Goal: Task Accomplishment & Management: Manage account settings

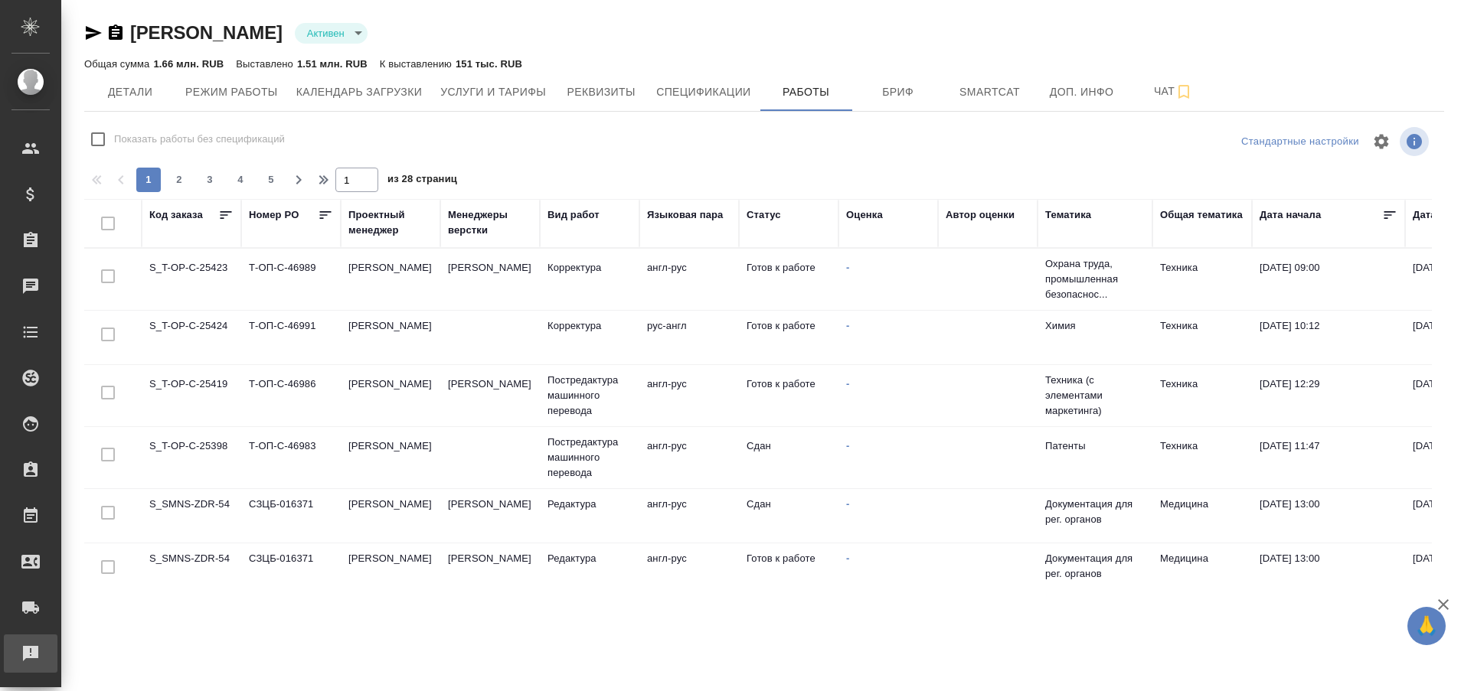
click at [16, 659] on div "Рекламации" at bounding box center [11, 653] width 38 height 23
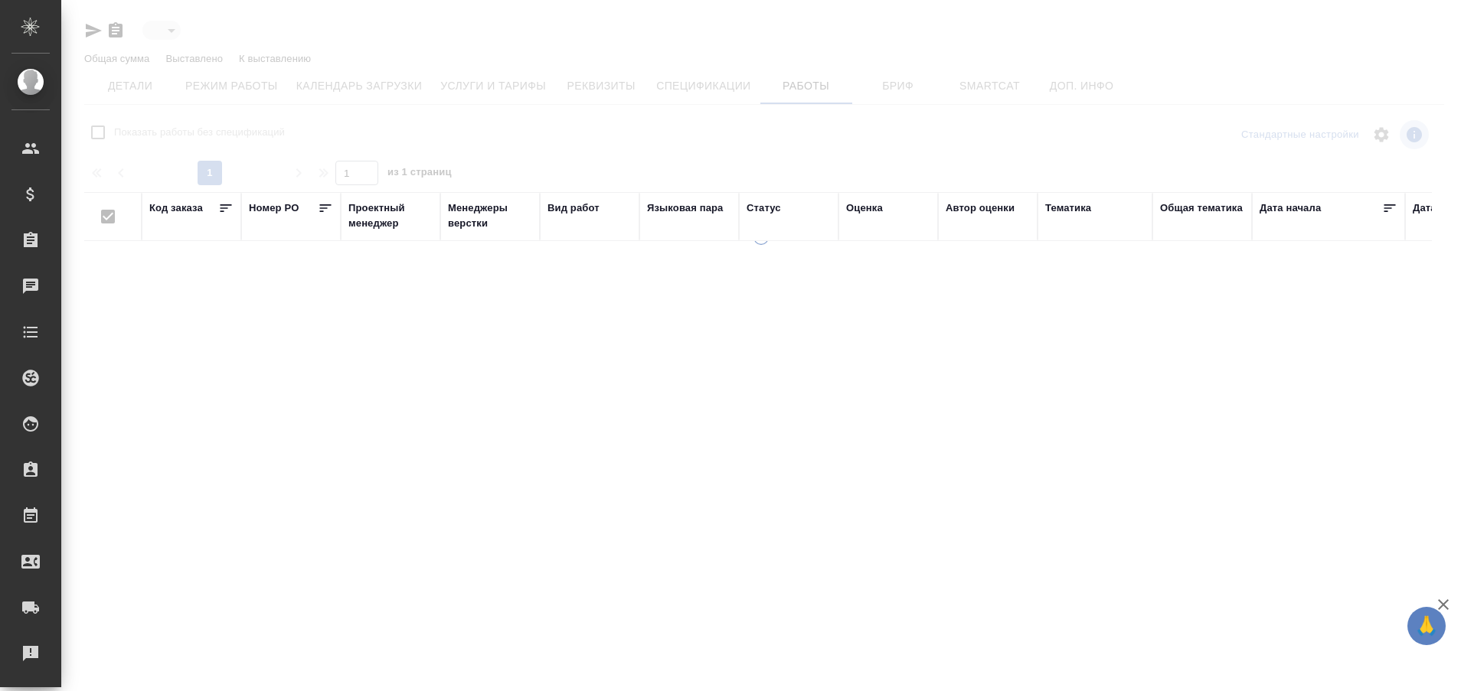
type input "active"
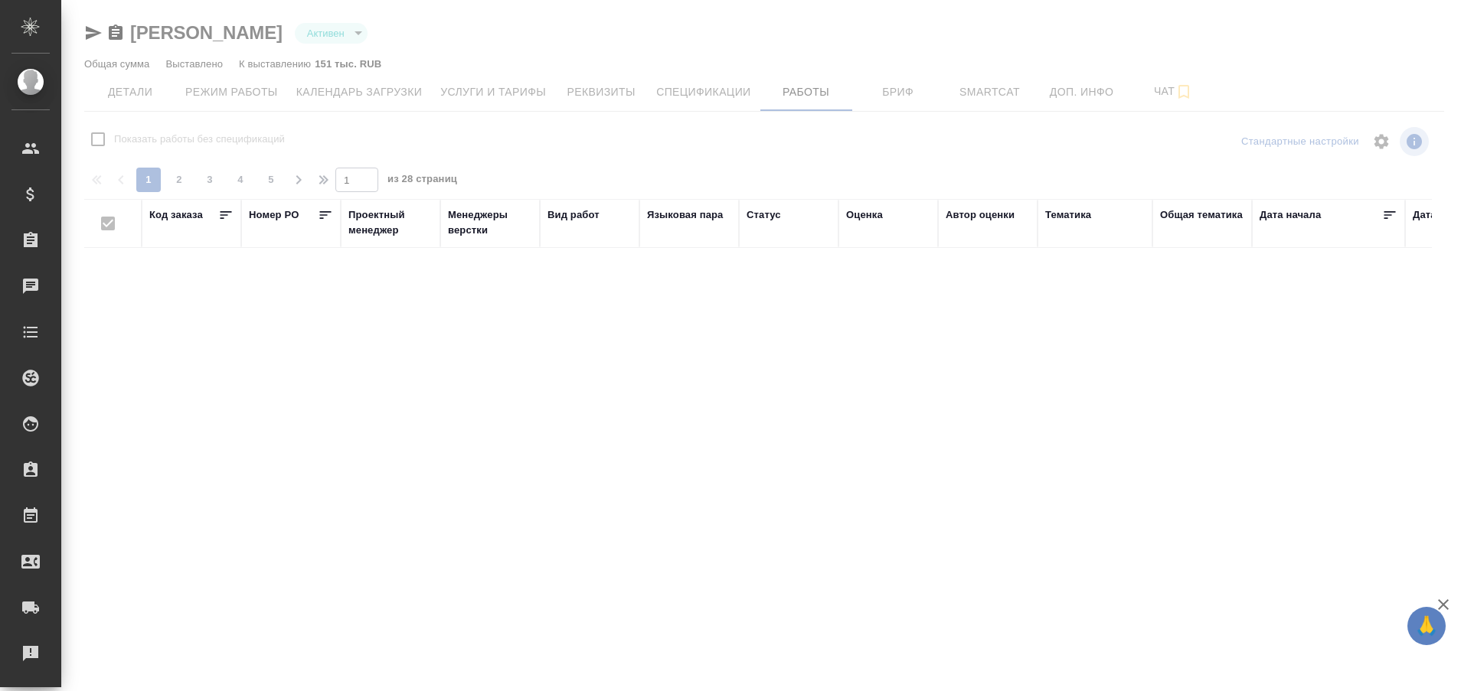
checkbox input "false"
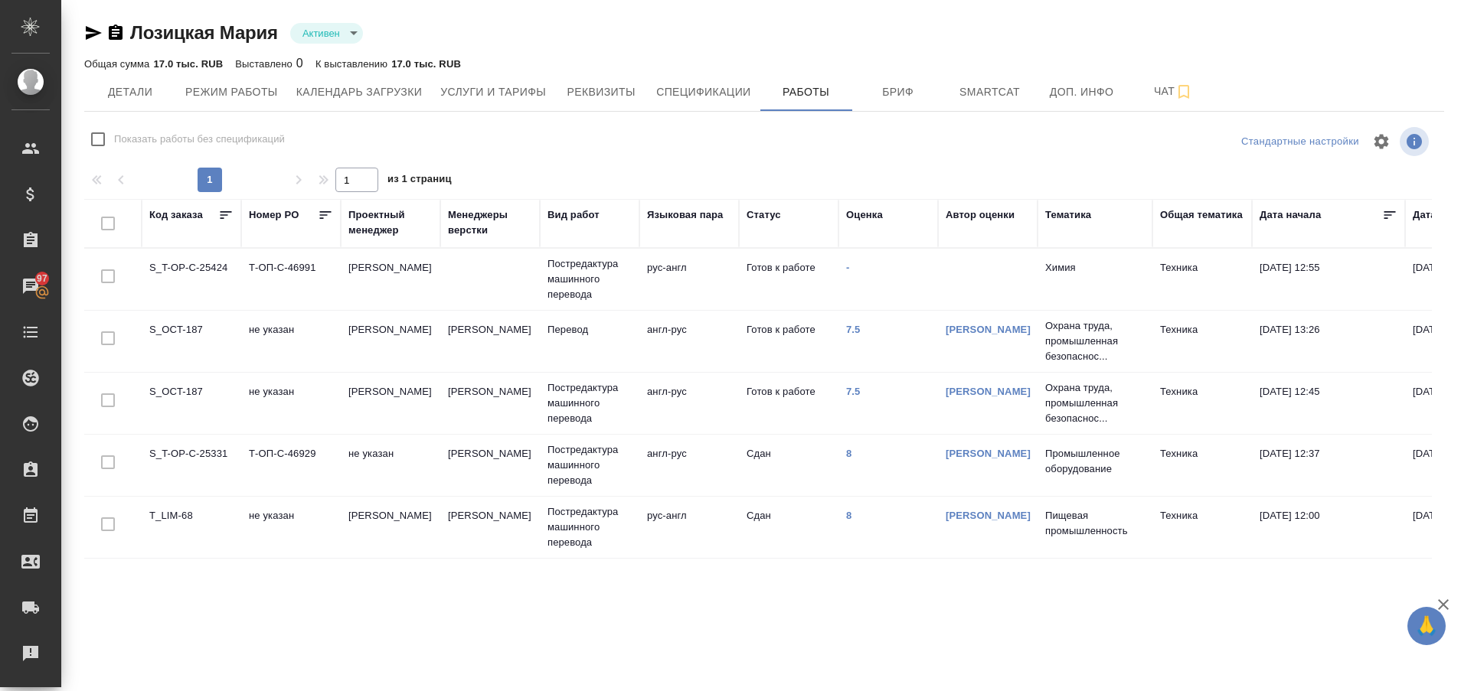
click at [201, 270] on td "S_T-OP-C-25424" at bounding box center [192, 280] width 100 height 54
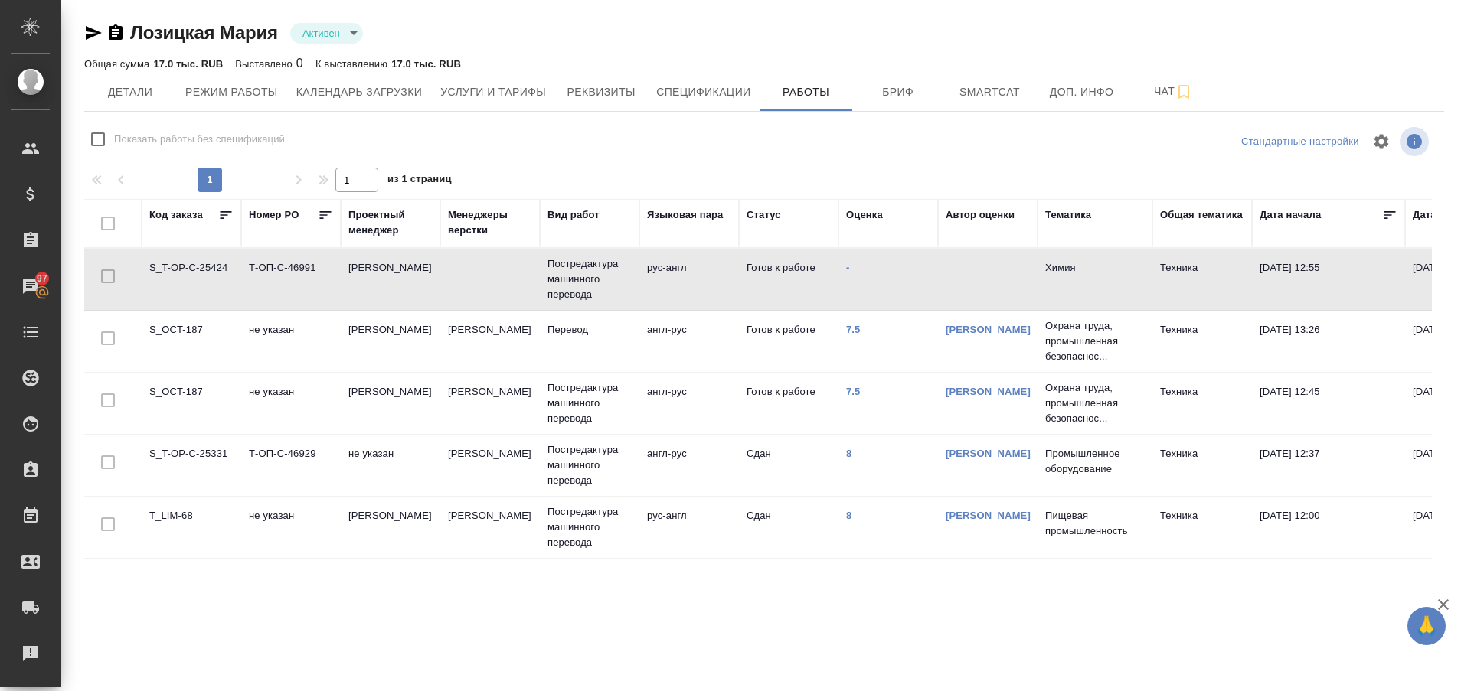
click at [201, 270] on td "S_T-OP-C-25424" at bounding box center [192, 280] width 100 height 54
click at [854, 330] on link "7.5" at bounding box center [853, 329] width 15 height 11
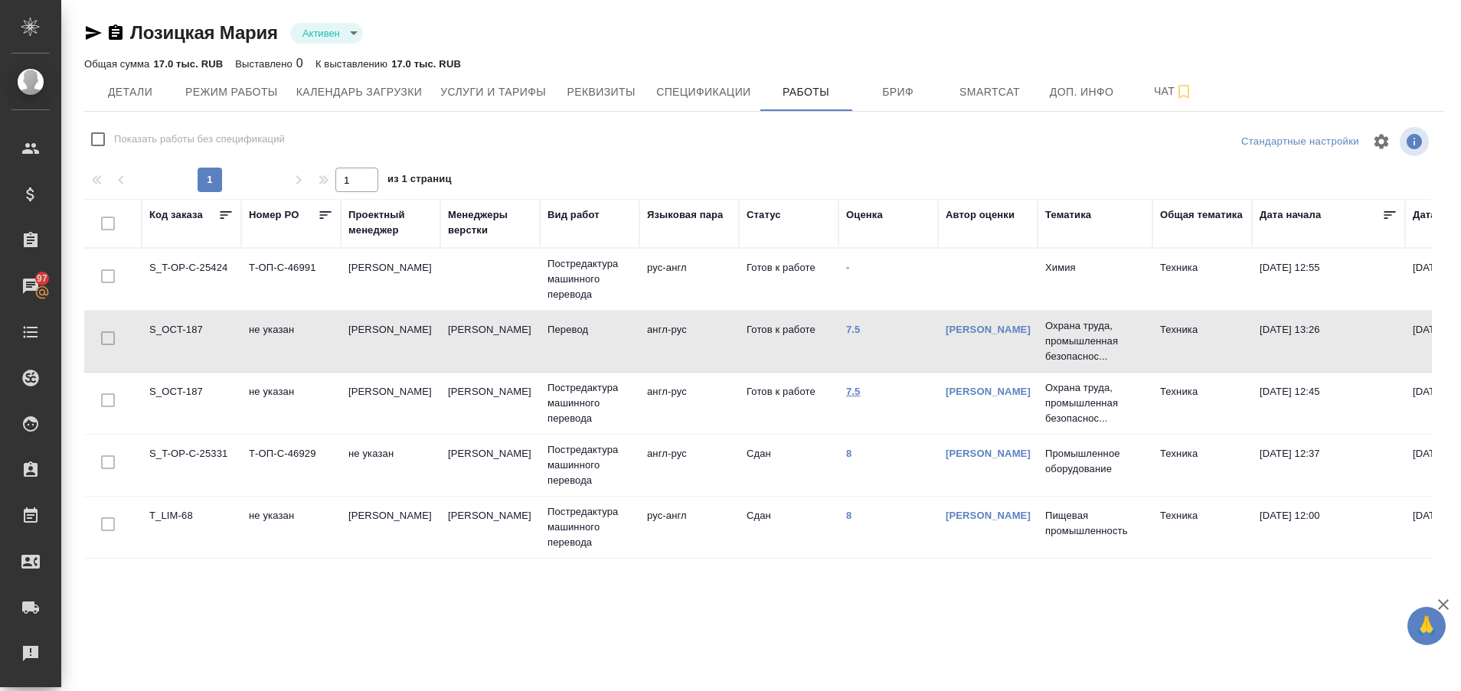
click at [851, 392] on link "7.5" at bounding box center [853, 391] width 15 height 11
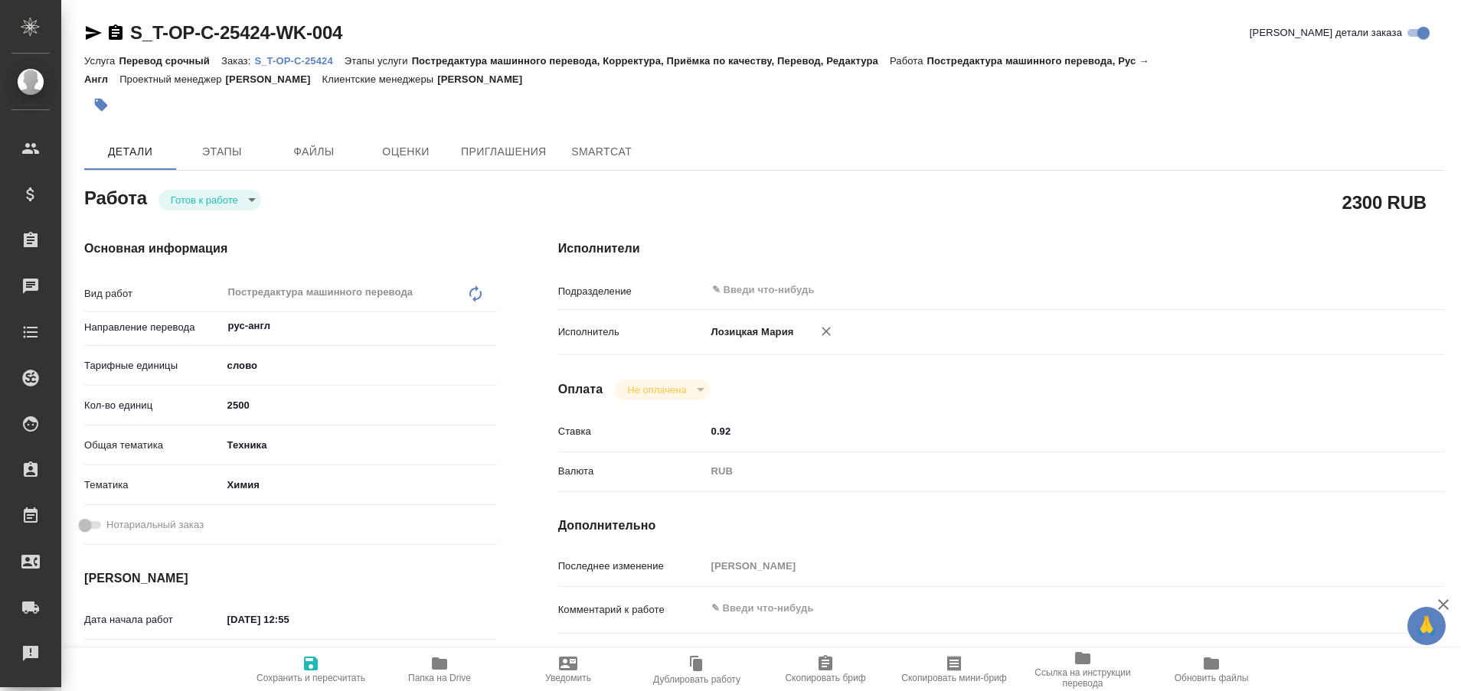
type textarea "x"
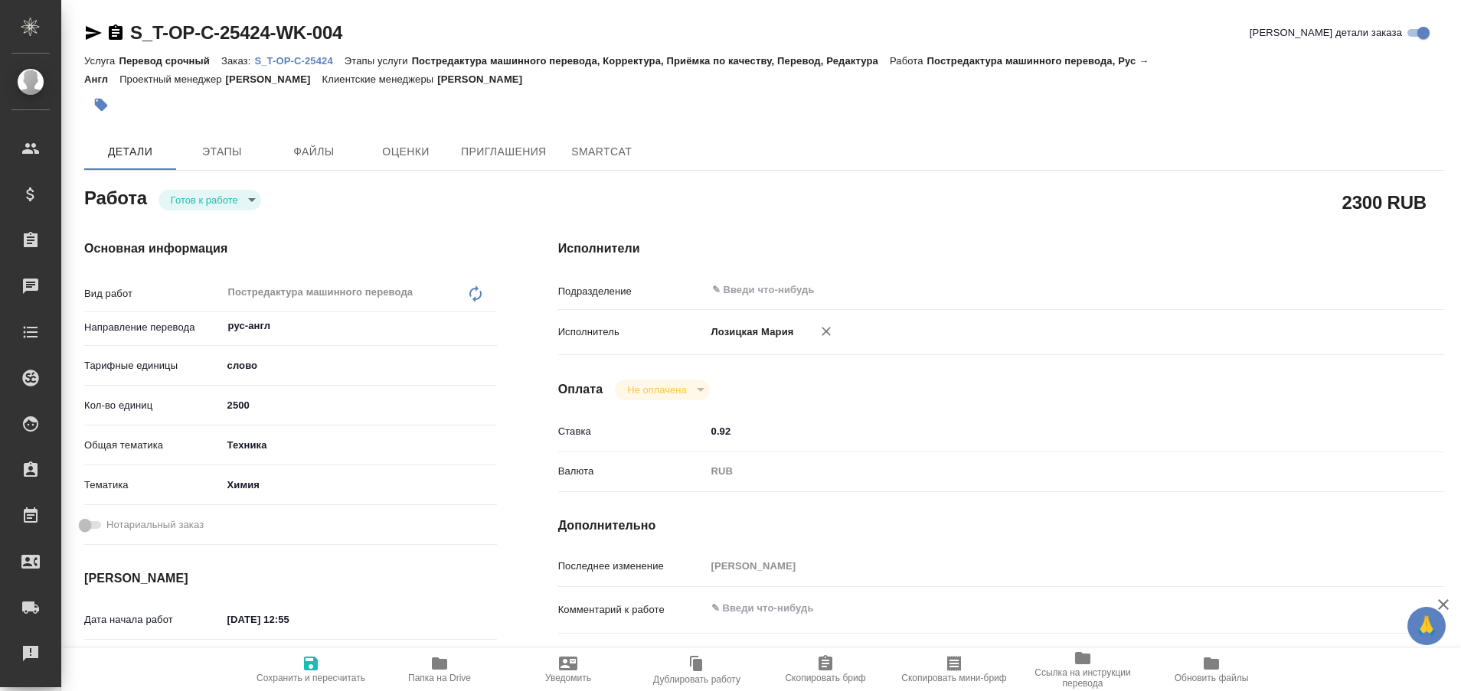
type textarea "x"
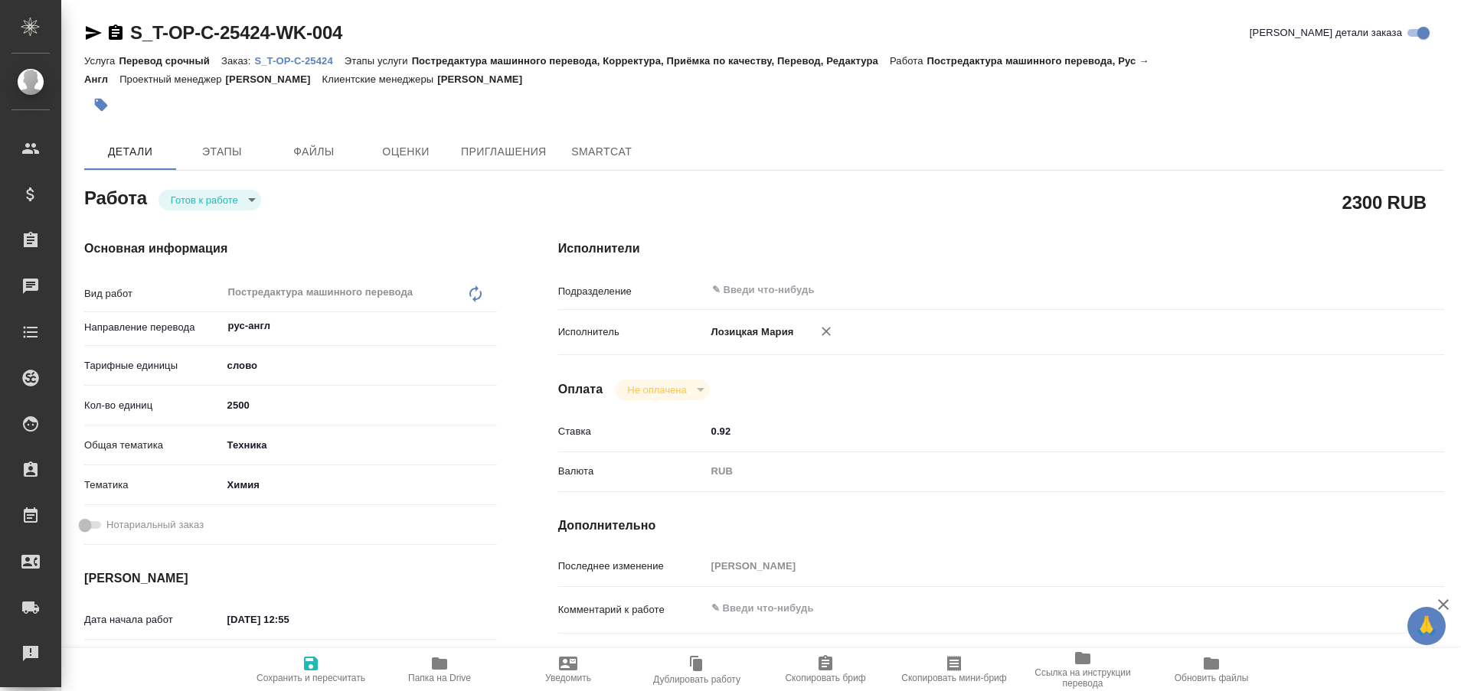
type textarea "x"
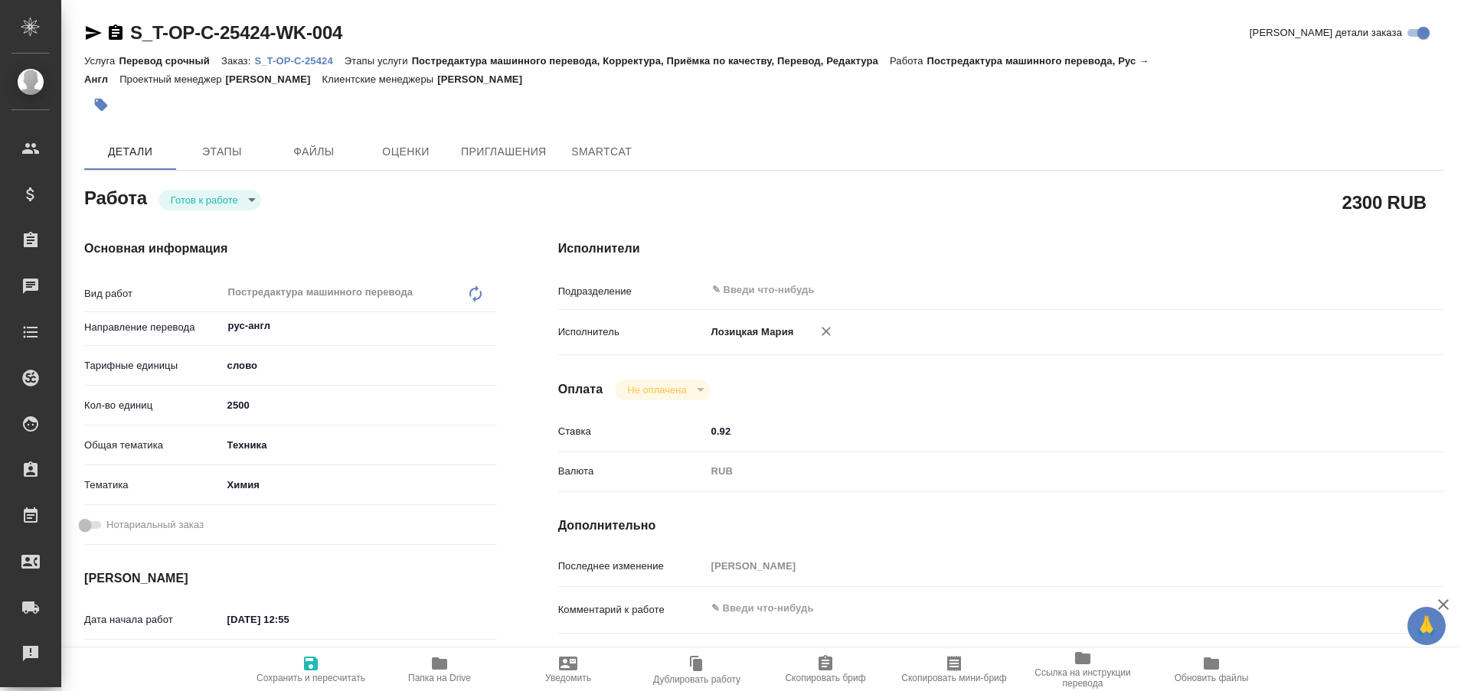
type textarea "x"
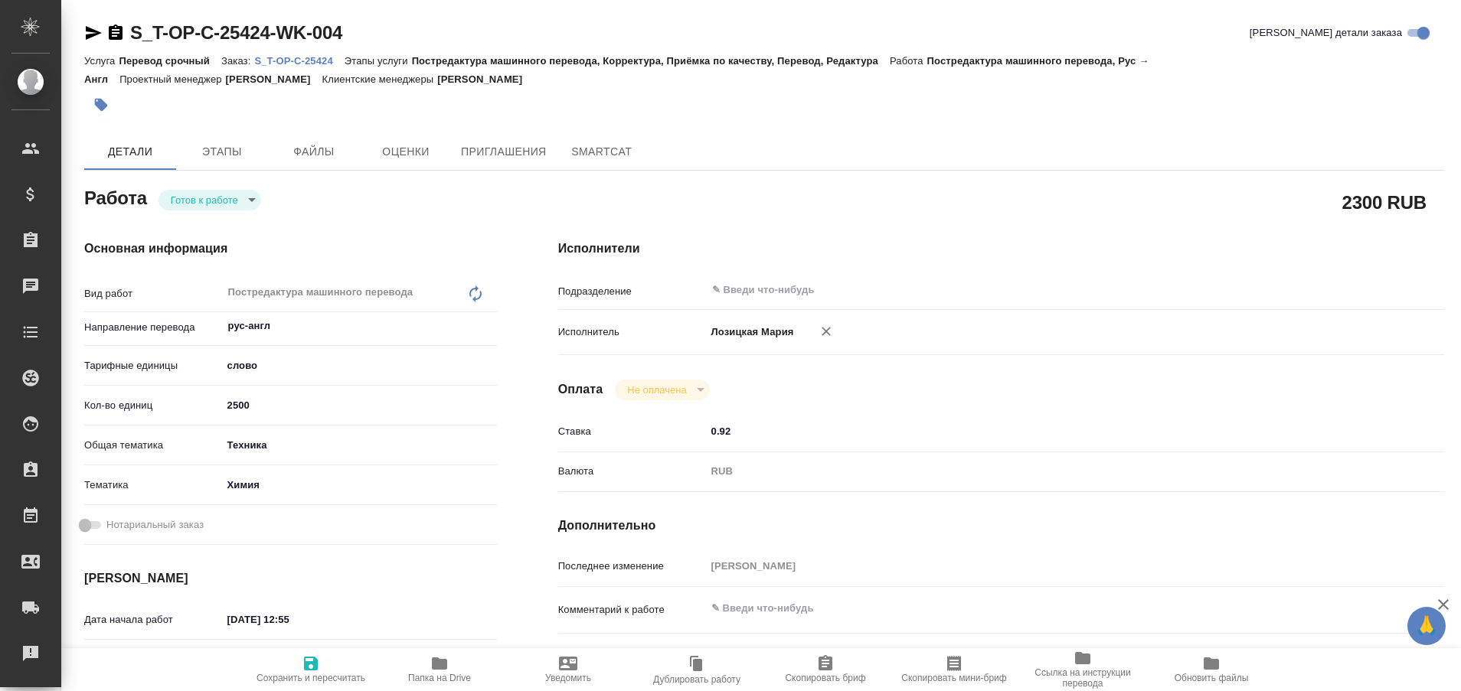
type textarea "x"
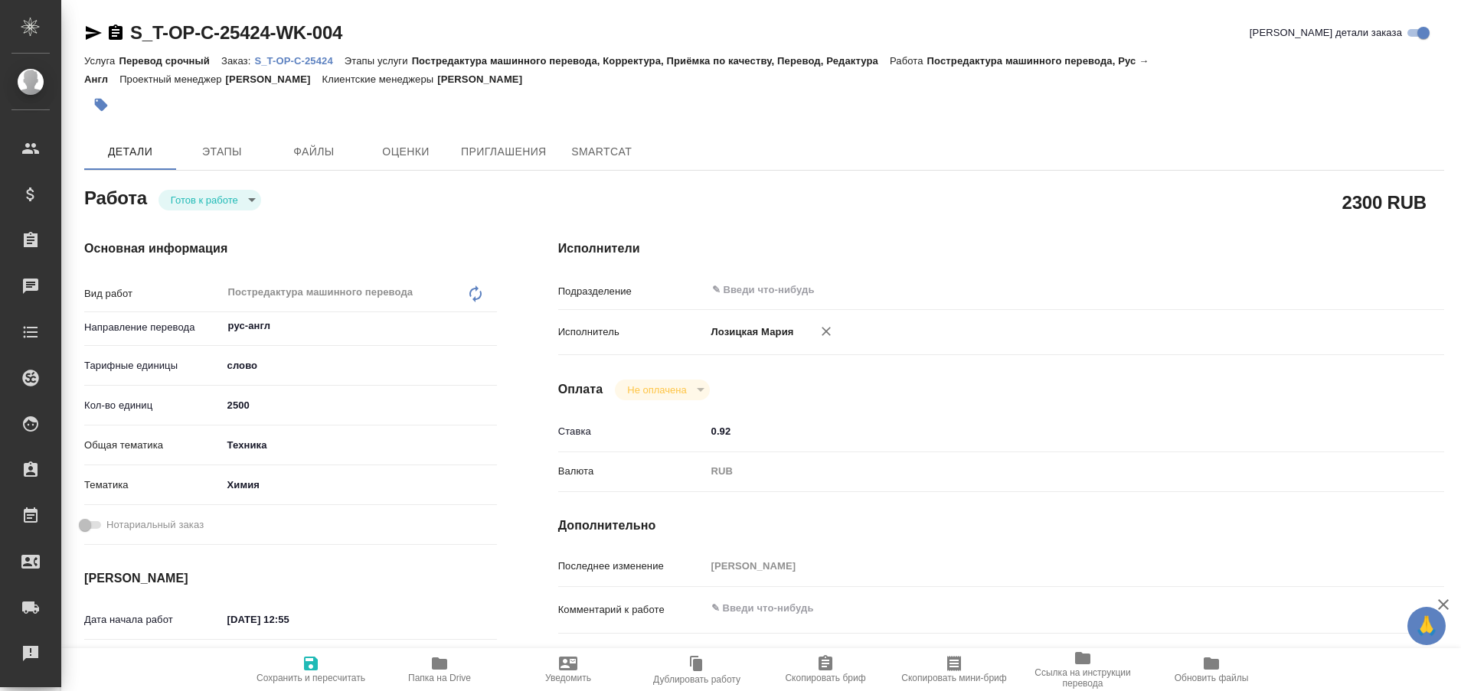
type textarea "x"
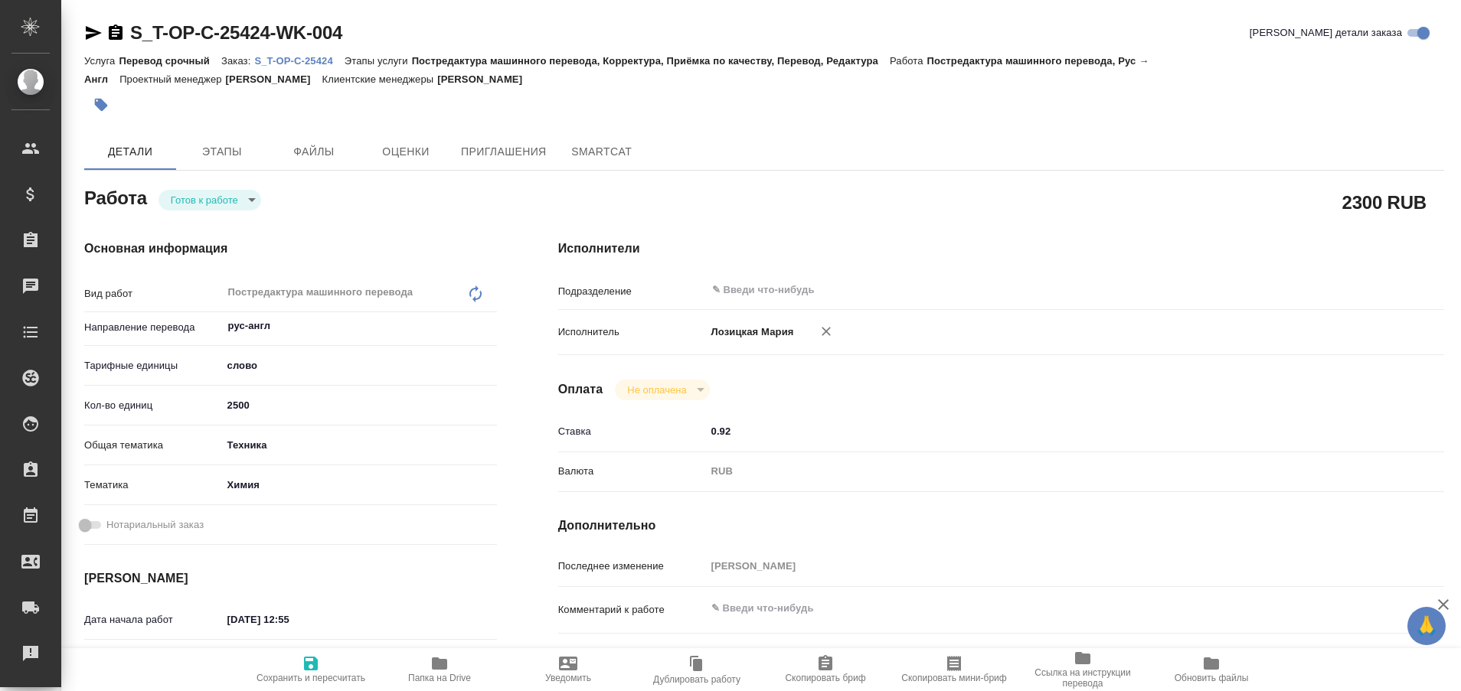
click at [287, 60] on p "S_T-OP-C-25424" at bounding box center [299, 60] width 90 height 11
type textarea "x"
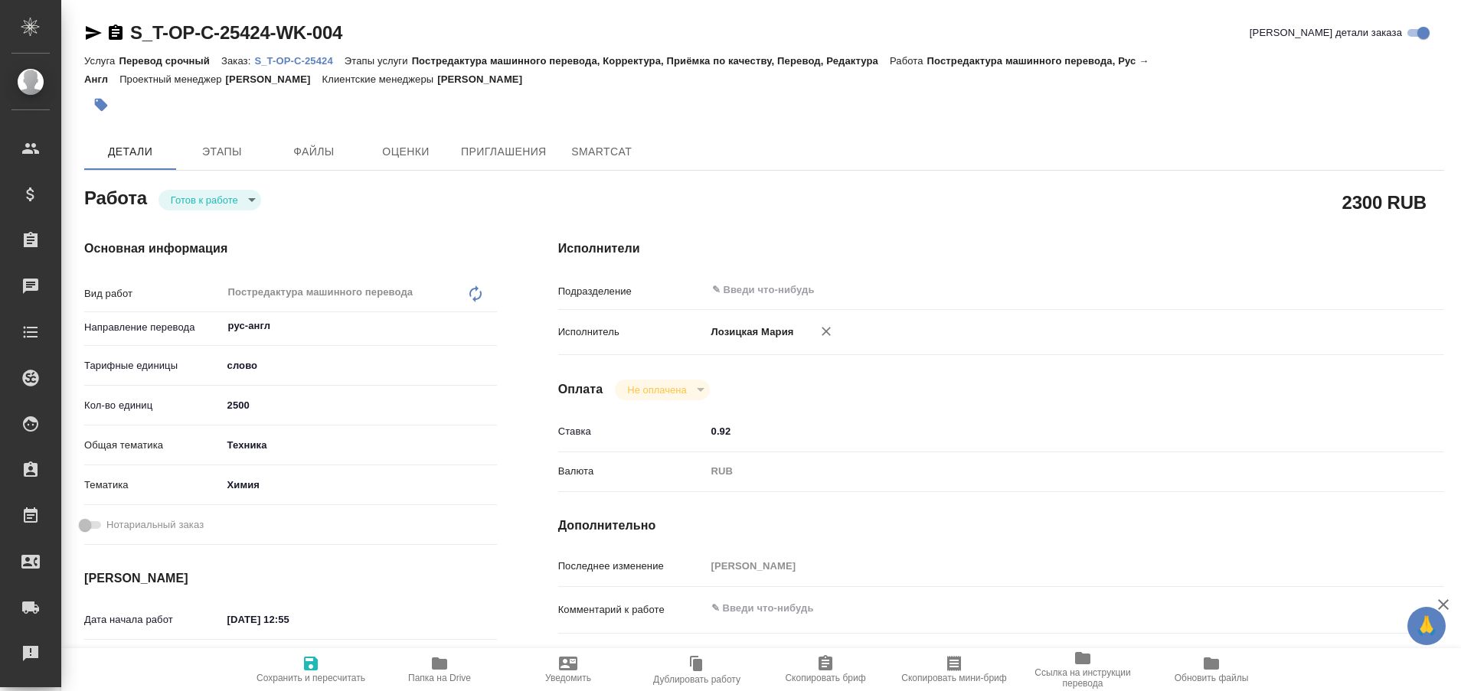
type textarea "x"
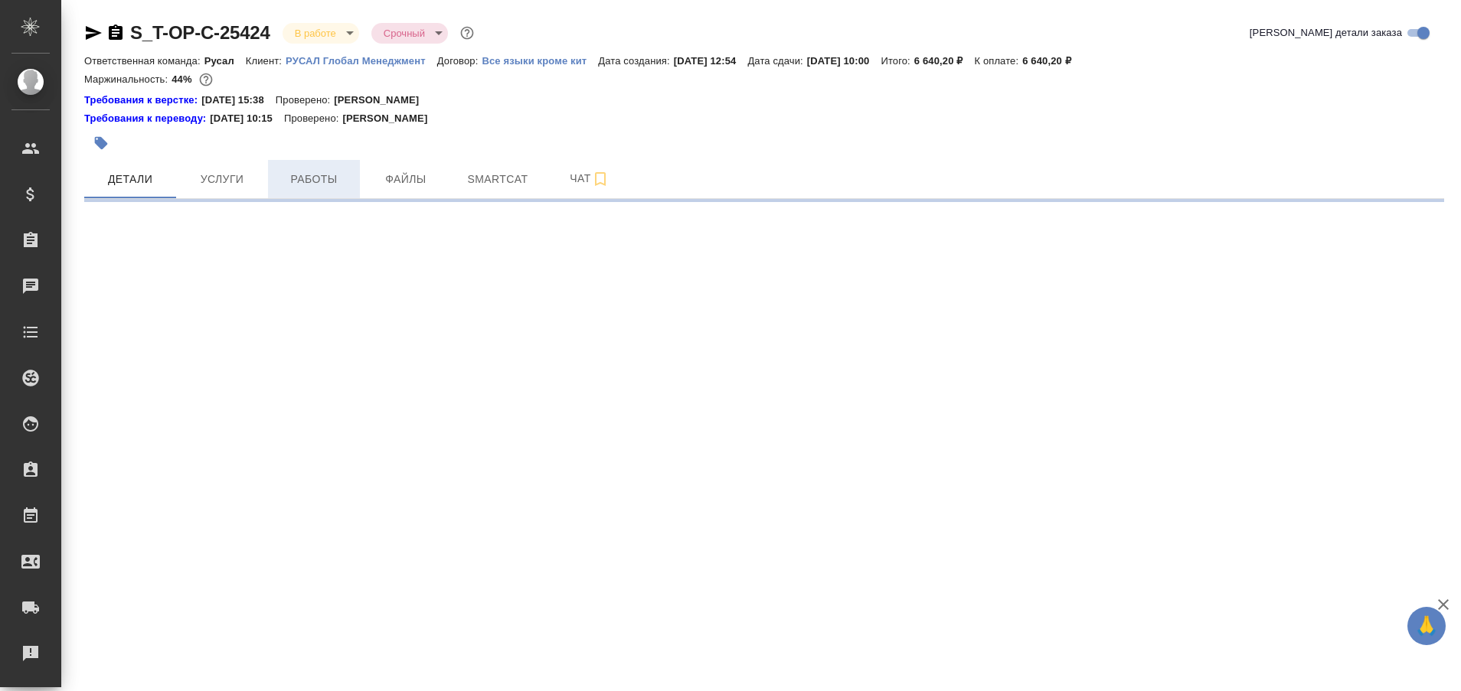
select select "RU"
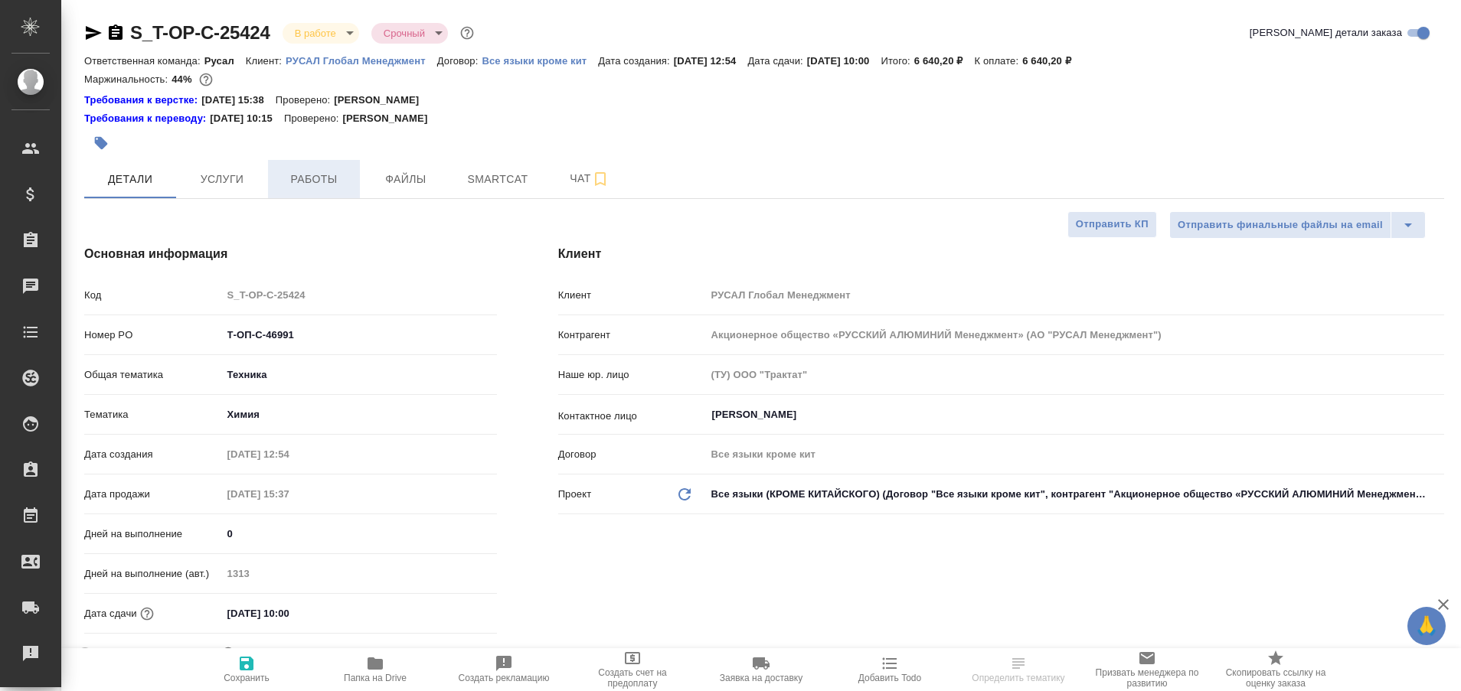
type textarea "x"
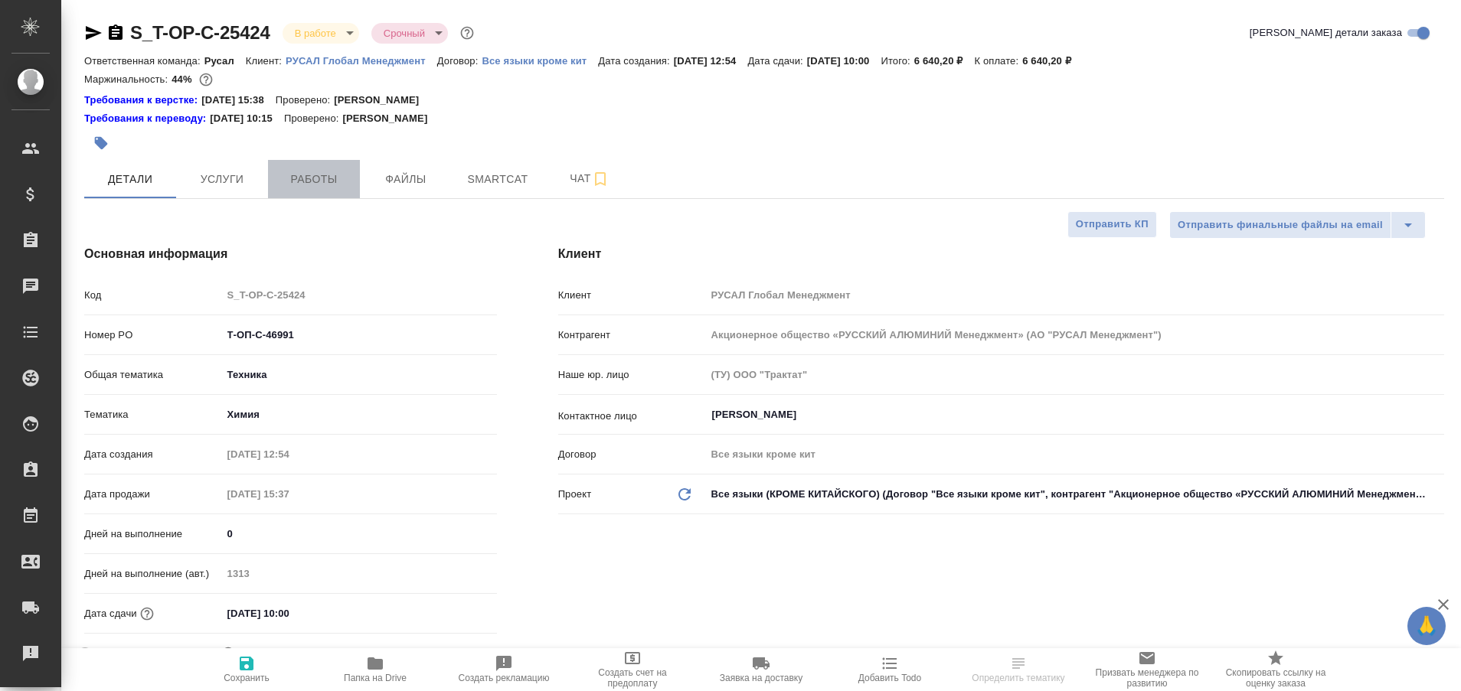
type textarea "x"
click at [314, 173] on span "Работы" at bounding box center [314, 179] width 74 height 19
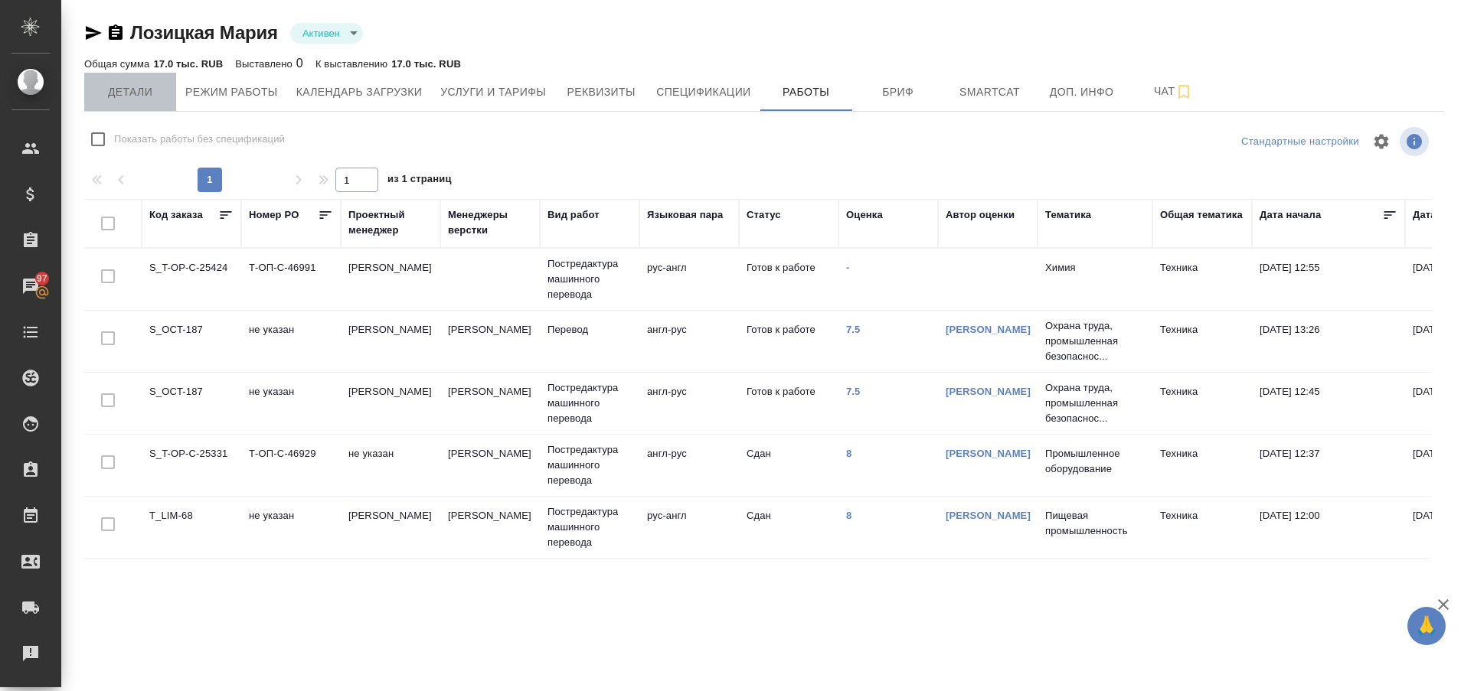
click at [147, 88] on span "Детали" at bounding box center [130, 92] width 74 height 19
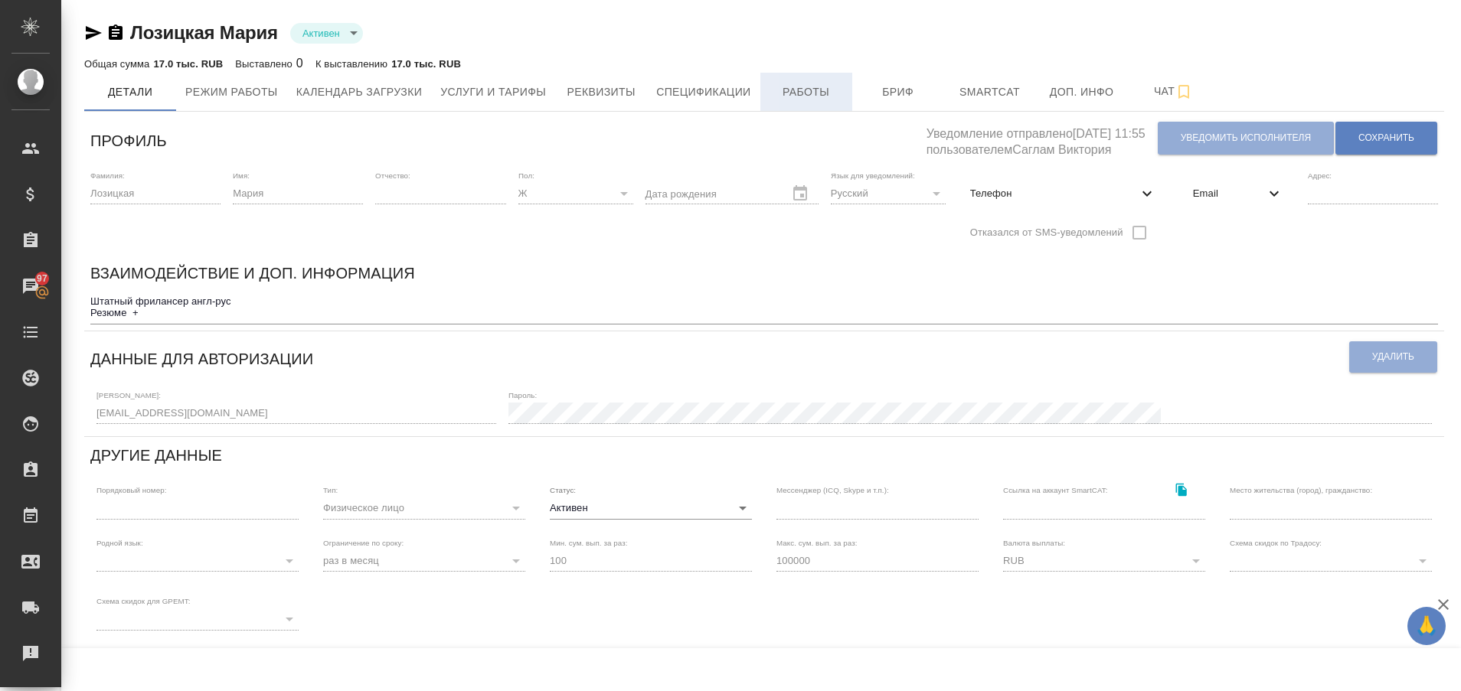
click at [801, 83] on span "Работы" at bounding box center [807, 92] width 74 height 19
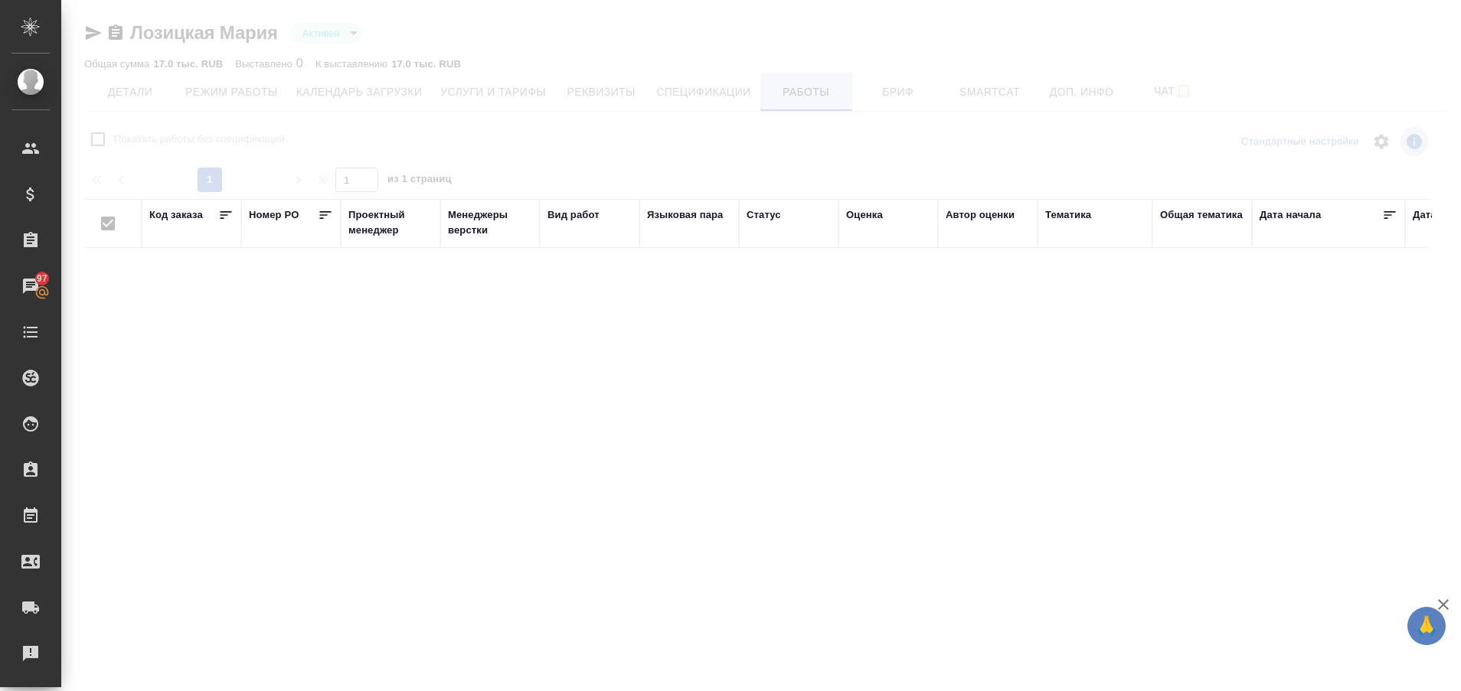
checkbox input "false"
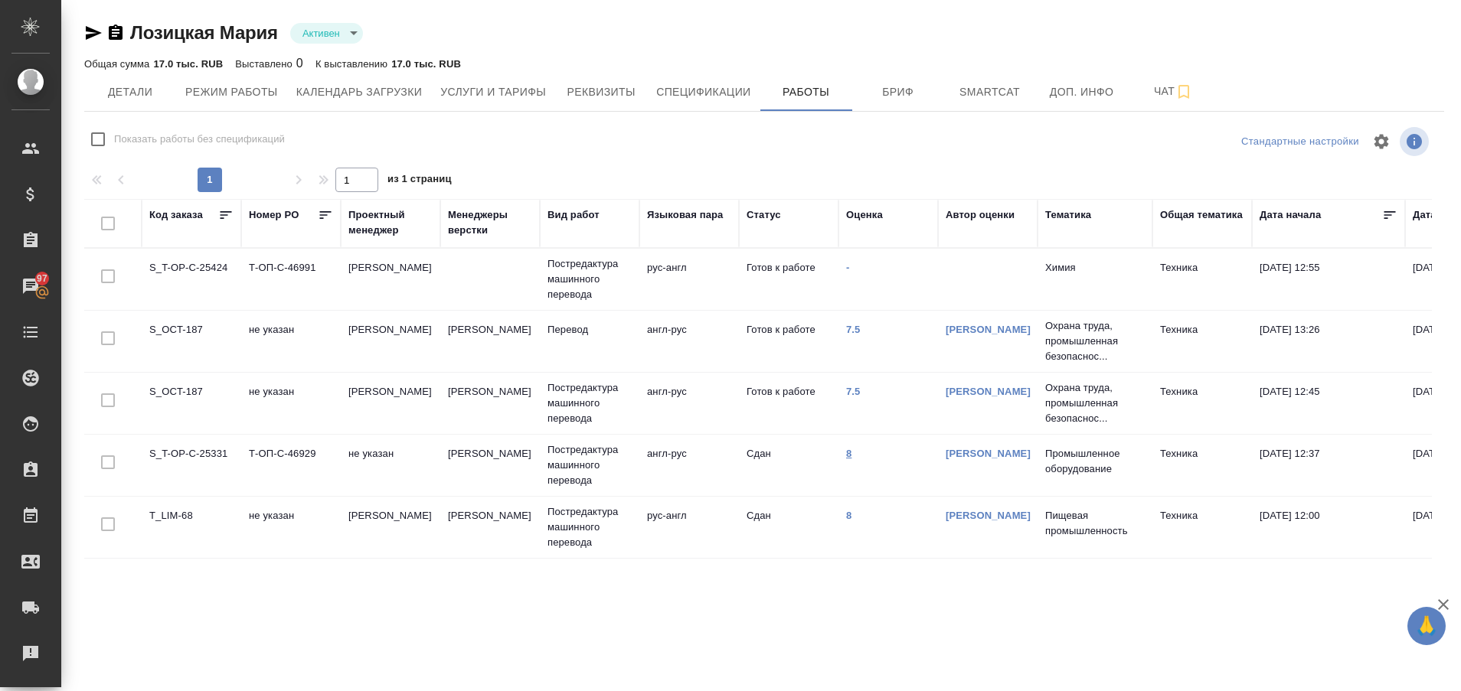
click at [848, 453] on link "8" at bounding box center [848, 453] width 5 height 11
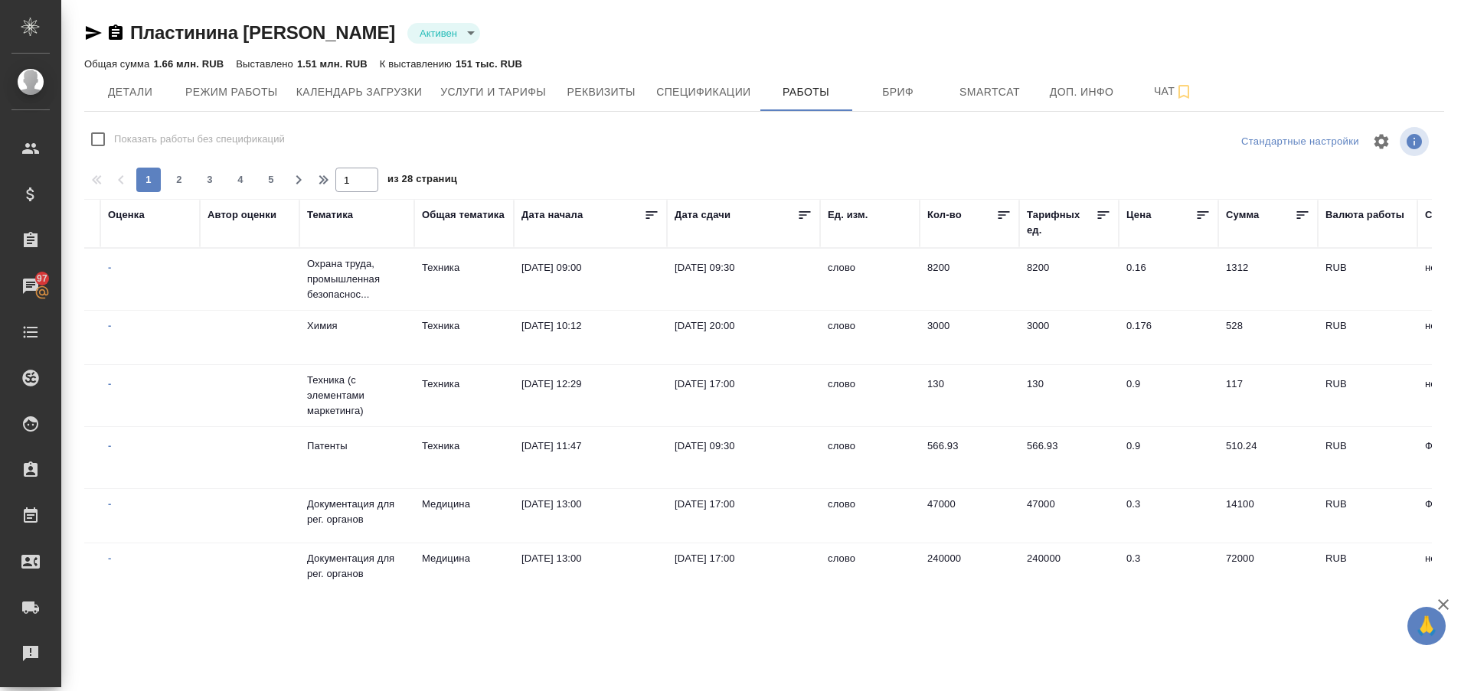
scroll to position [0, 729]
